Goal: Information Seeking & Learning: Learn about a topic

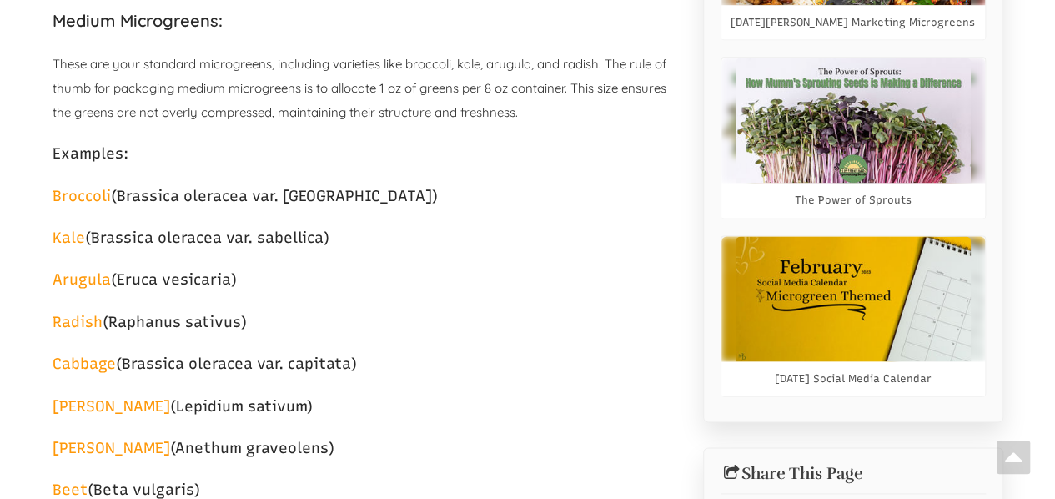
select select "Γραφικό στοιχείο μετάφρασης γλώσσας"
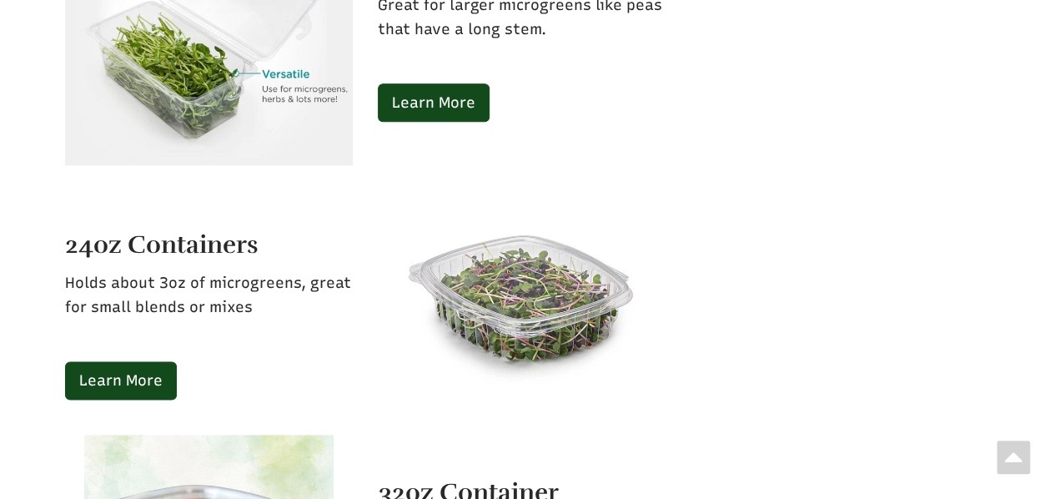
scroll to position [3918, 0]
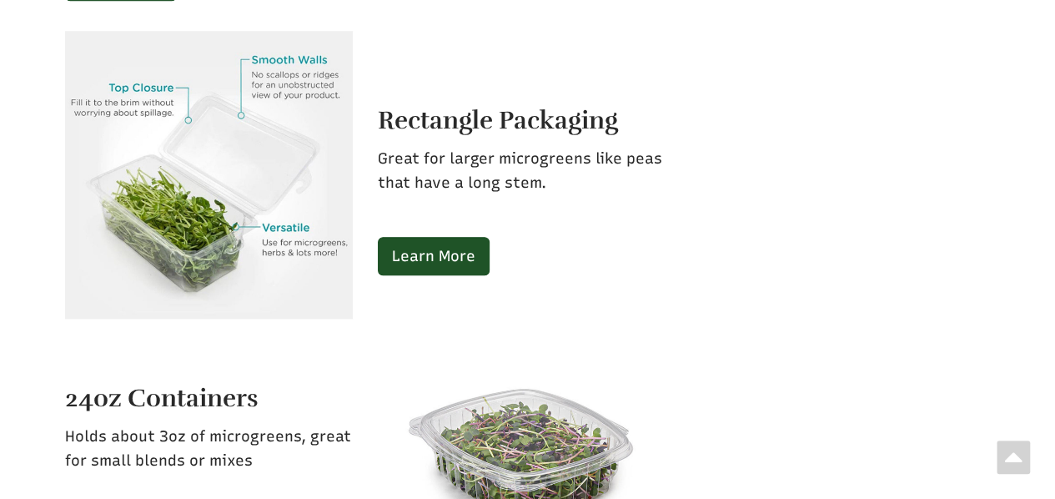
click at [440, 238] on link "Learn More" at bounding box center [434, 256] width 112 height 38
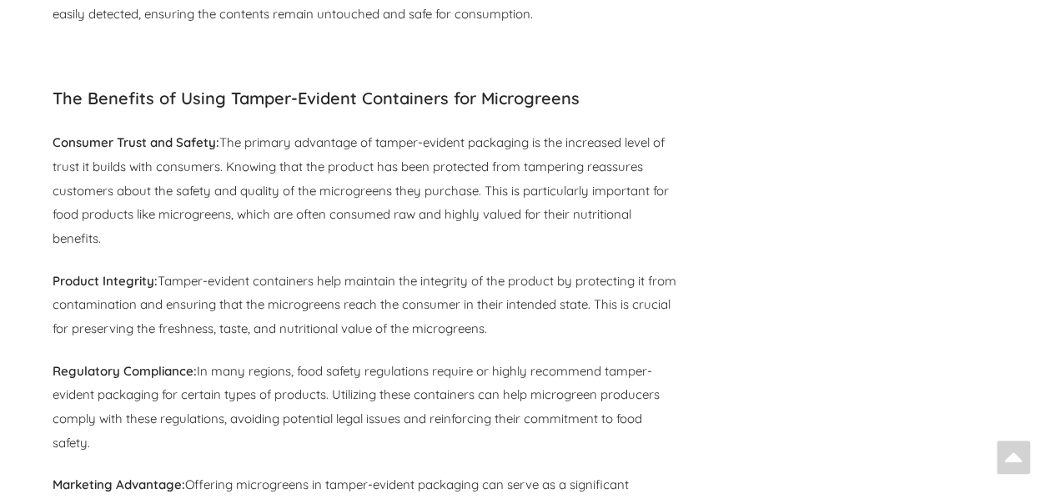
scroll to position [9921, 0]
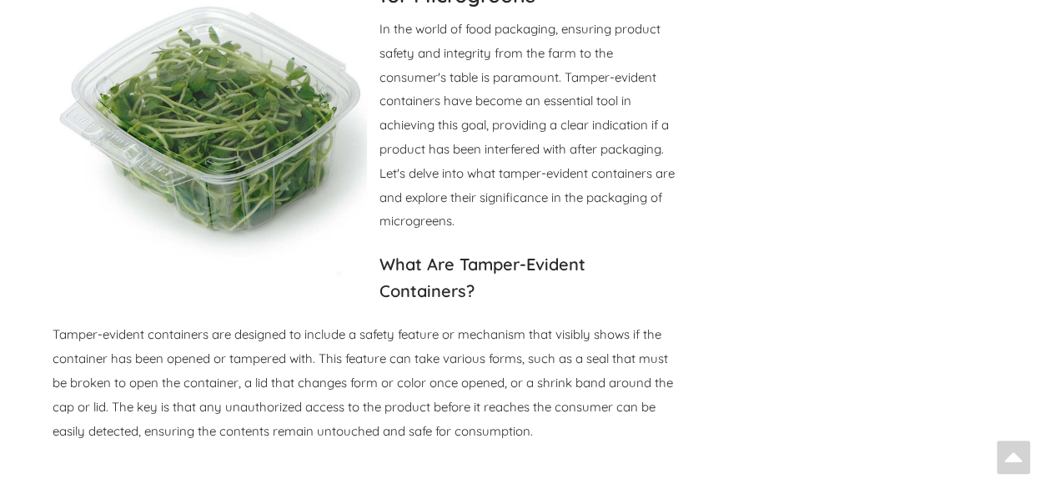
click at [224, 141] on img at bounding box center [210, 119] width 314 height 312
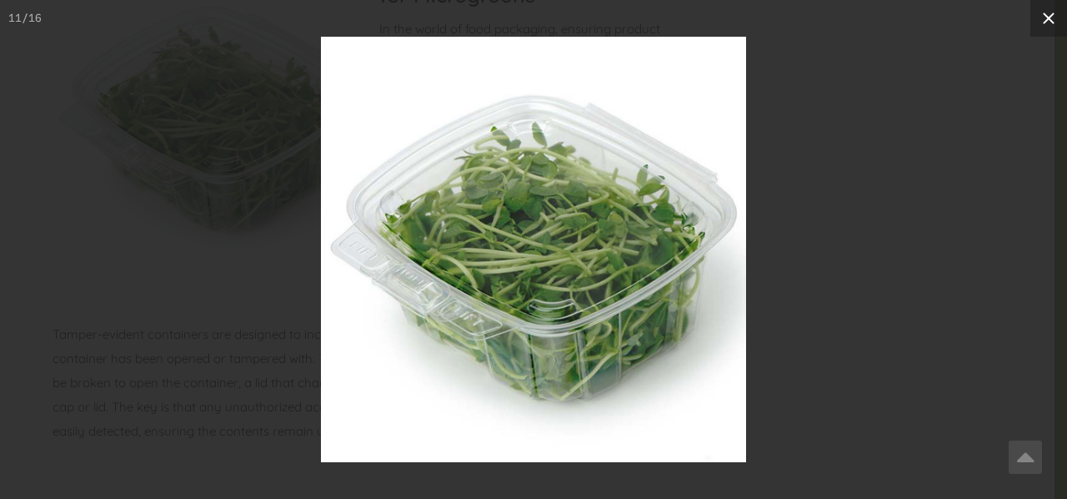
click at [1053, 23] on icon at bounding box center [1049, 19] width 12 height 12
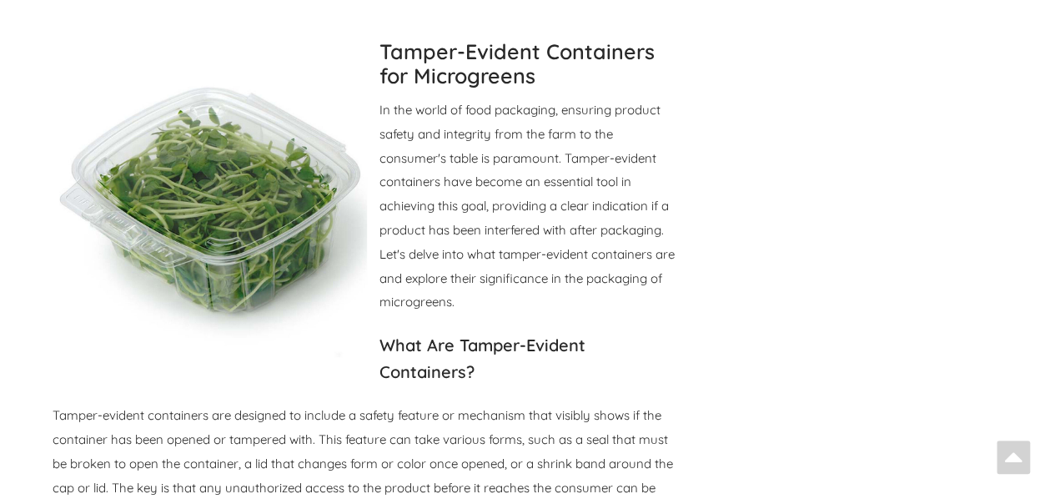
scroll to position [9838, 0]
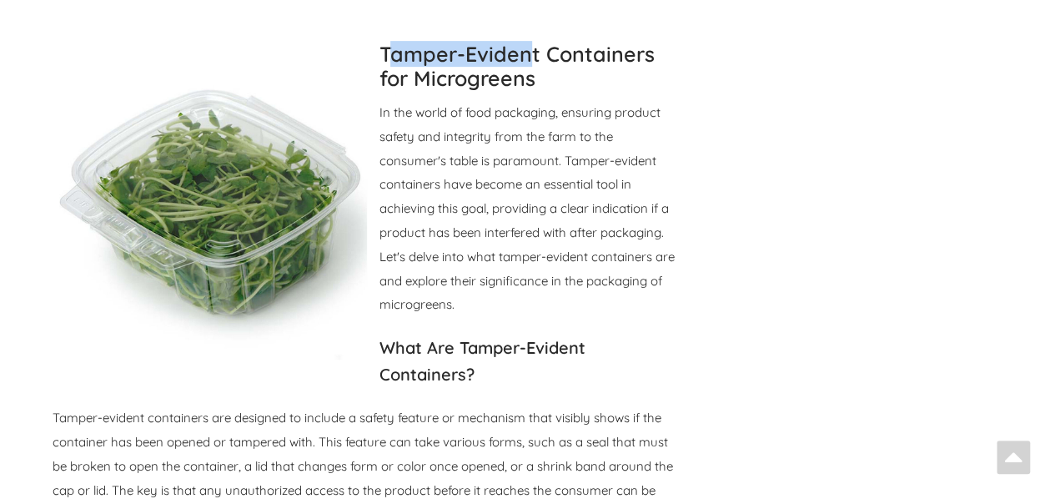
drag, startPoint x: 388, startPoint y: 28, endPoint x: 524, endPoint y: 33, distance: 136.9
click at [524, 41] on strong "Tamper-Evident Containers for Microgreens" at bounding box center [516, 65] width 275 height 49
click at [379, 41] on strong "Tamper-Evident Containers for Microgreens" at bounding box center [516, 65] width 275 height 49
drag, startPoint x: 378, startPoint y: 27, endPoint x: 658, endPoint y: 32, distance: 279.3
click at [658, 43] on h3 "Tamper-Evident Containers for Microgreens" at bounding box center [365, 67] width 625 height 48
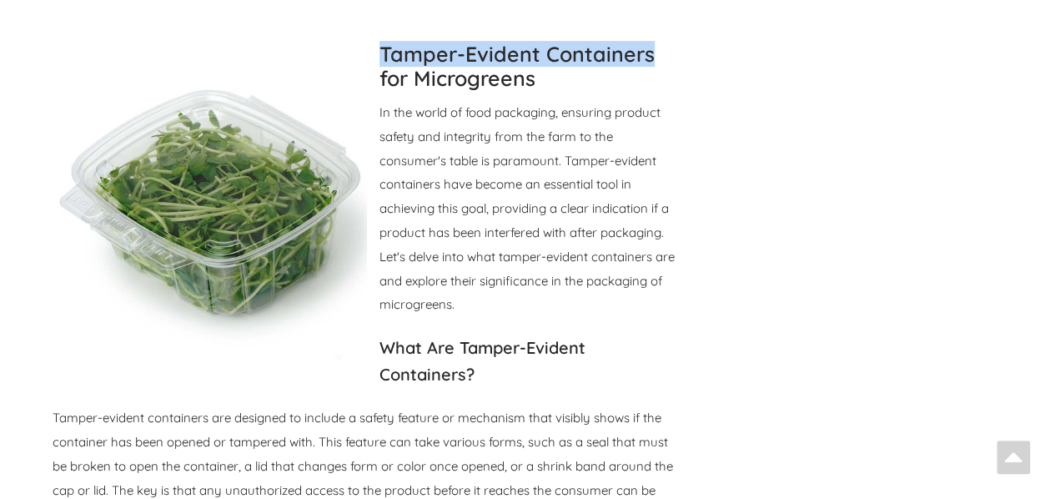
copy strong "Tamper-Evident Containers"
